Goal: Task Accomplishment & Management: Use online tool/utility

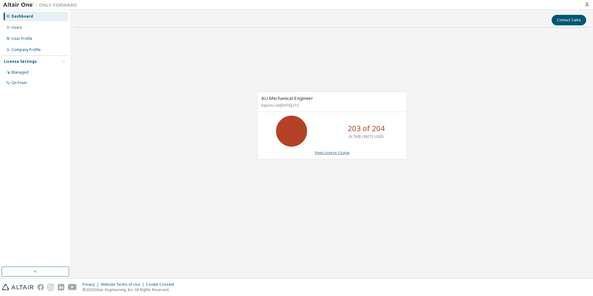
click at [333, 154] on link "View License Usage" at bounding box center [332, 152] width 35 height 5
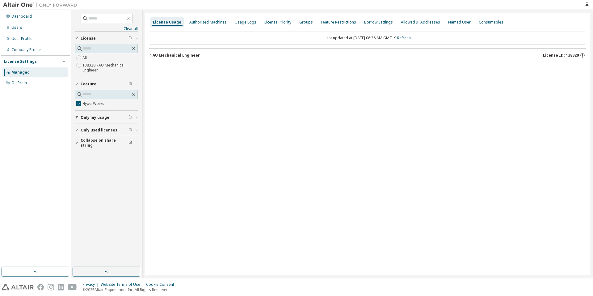
click at [163, 57] on div "AU Mechanical Engineer" at bounding box center [176, 55] width 47 height 5
click at [158, 66] on icon "button" at bounding box center [156, 68] width 4 height 4
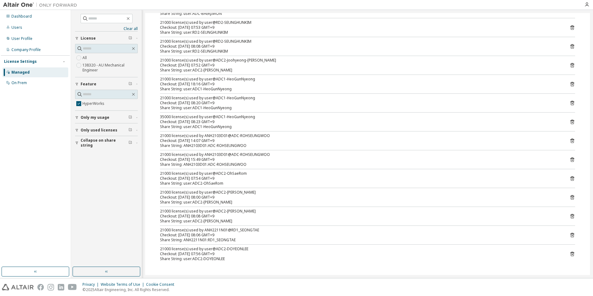
scroll to position [29, 0]
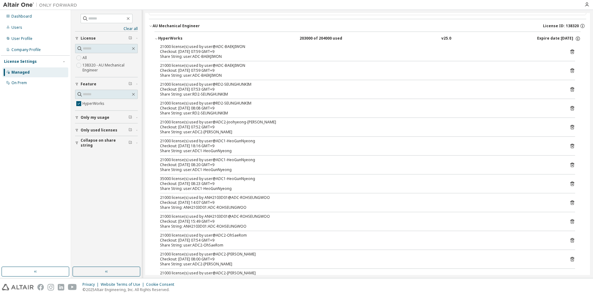
drag, startPoint x: 245, startPoint y: 197, endPoint x: 235, endPoint y: 180, distance: 20.3
click at [235, 180] on div "35000 license(s) used by user@ADC1-HeoGunNyeong" at bounding box center [360, 178] width 400 height 5
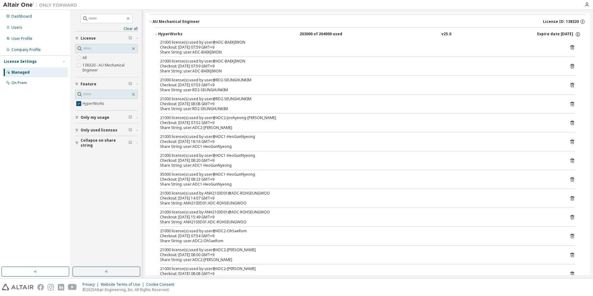
scroll to position [0, 0]
